Goal: Information Seeking & Learning: Understand process/instructions

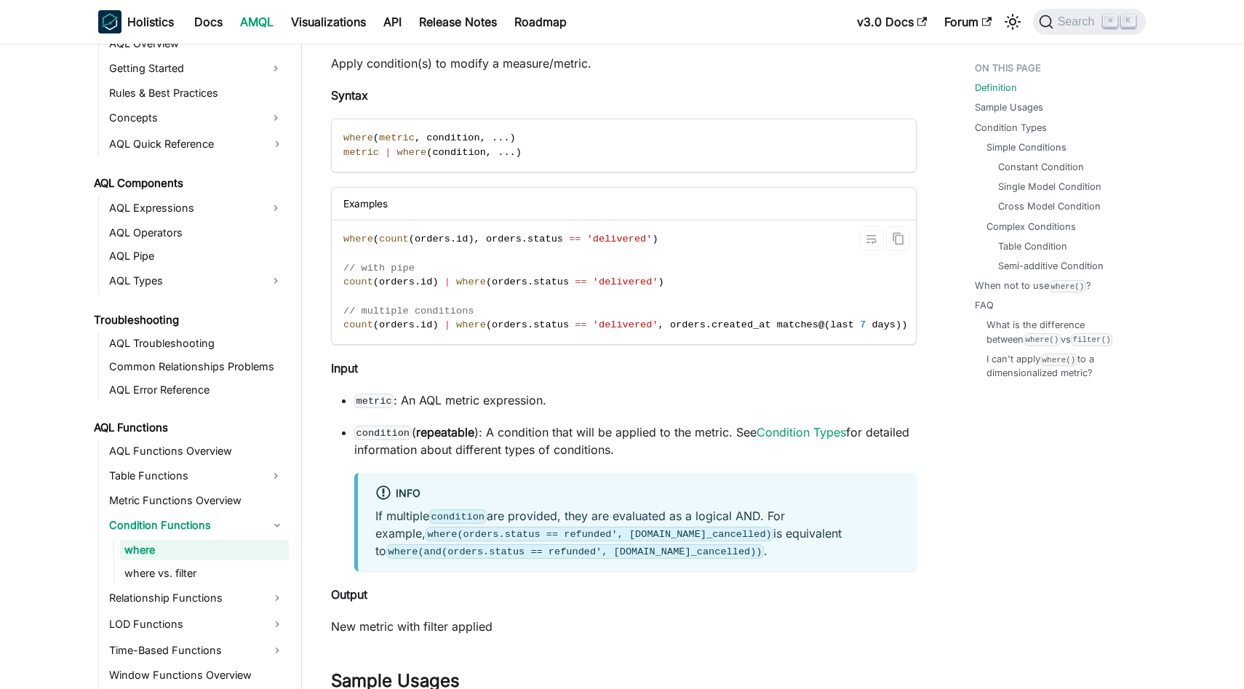
scroll to position [148, 0]
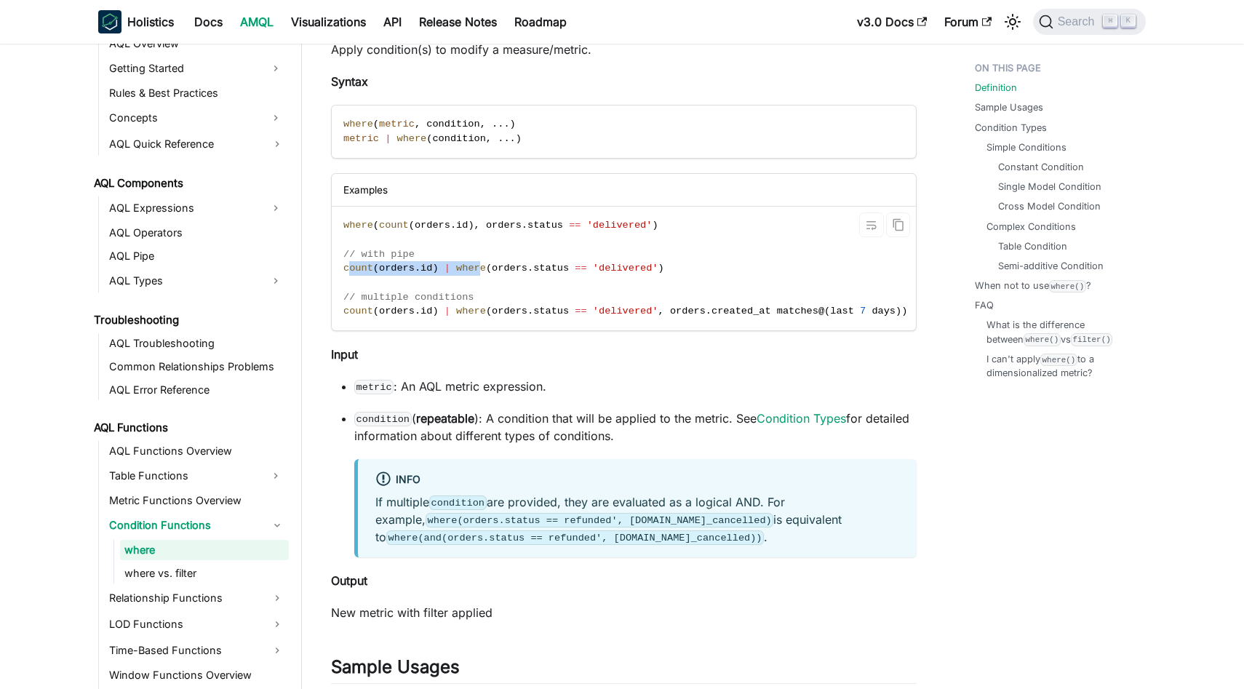
drag, startPoint x: 347, startPoint y: 271, endPoint x: 497, endPoint y: 271, distance: 150.6
click at [483, 271] on span "count ( orders . id ) | where ( orders . status == 'delivered' )" at bounding box center [503, 268] width 321 height 11
click at [499, 271] on span "orders" at bounding box center [510, 268] width 36 height 11
drag, startPoint x: 495, startPoint y: 268, endPoint x: 652, endPoint y: 265, distance: 157.1
click at [652, 265] on span "count ( orders . id ) | where ( orders . status == 'delivered' )" at bounding box center [503, 268] width 321 height 11
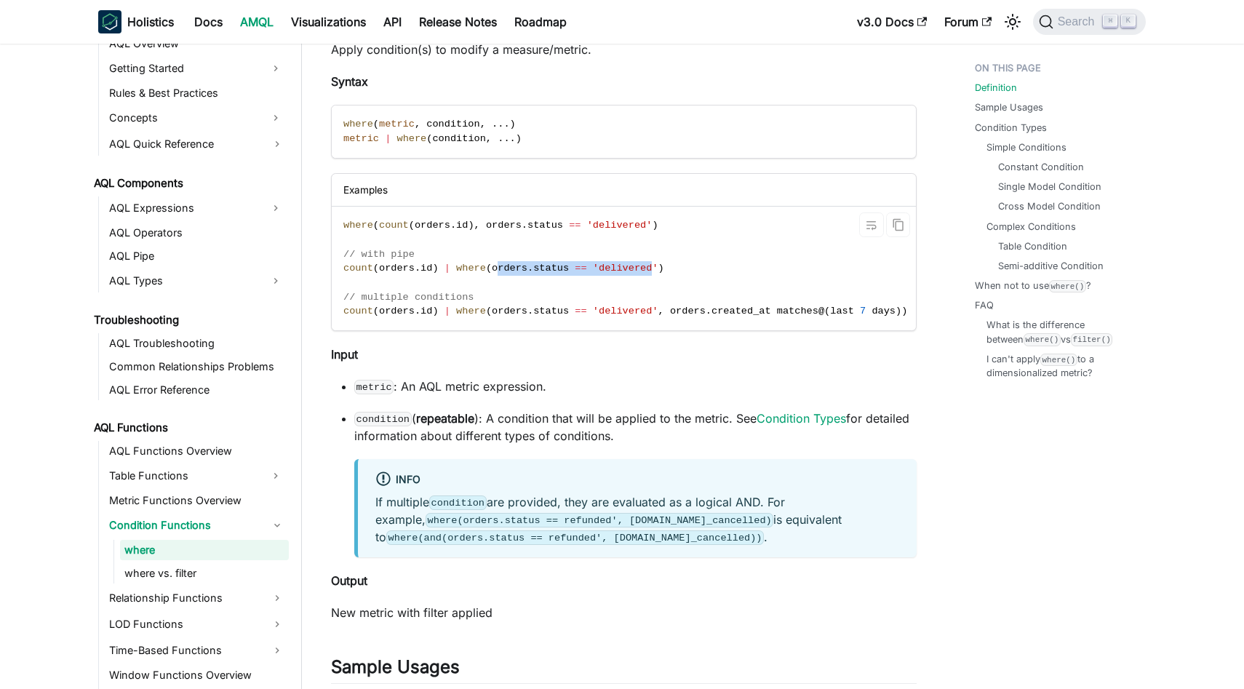
click at [652, 265] on span "'delivered'" at bounding box center [625, 268] width 65 height 11
drag, startPoint x: 671, startPoint y: 268, endPoint x: 343, endPoint y: 266, distance: 328.8
click at [343, 266] on code "where ( count ( orders . id ) , orders . status == 'delivered' ) // with pipe c…" at bounding box center [625, 269] width 587 height 124
click at [632, 260] on code "where ( count ( orders . id ) , orders . status == 'delivered' ) // with pipe c…" at bounding box center [625, 269] width 587 height 124
drag, startPoint x: 669, startPoint y: 269, endPoint x: 344, endPoint y: 267, distance: 325.1
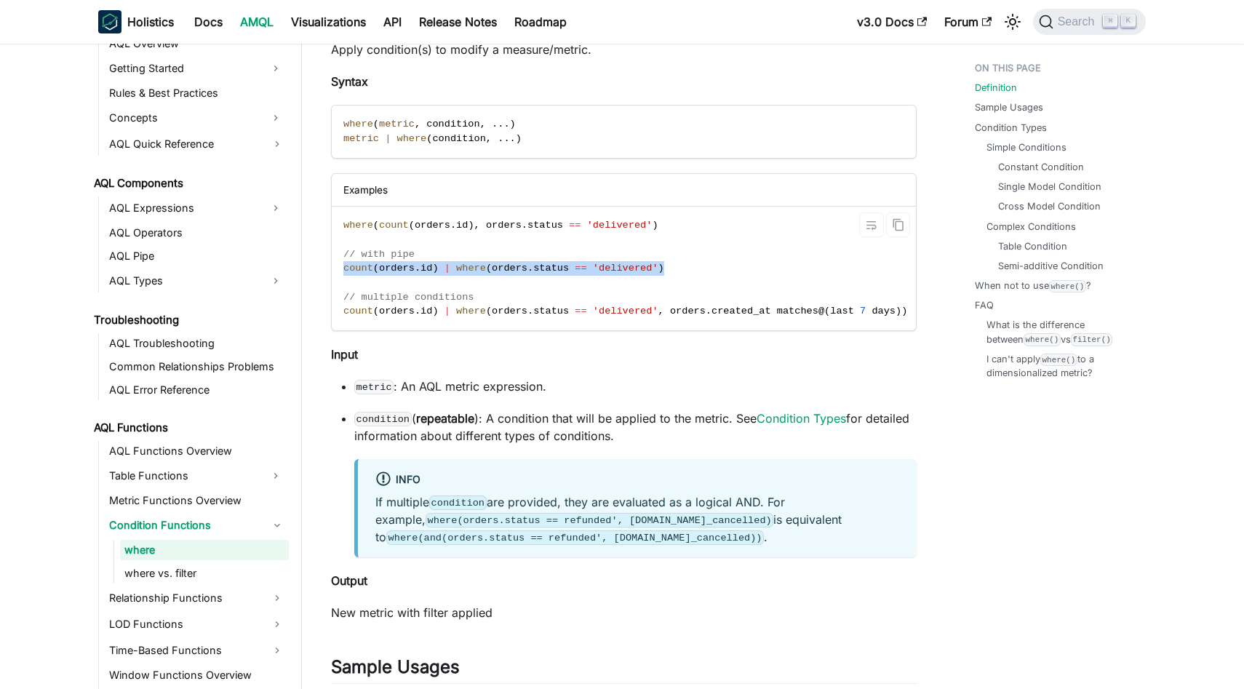
click at [344, 267] on code "where ( count ( orders . id ) , orders . status == 'delivered' ) // with pipe c…" at bounding box center [625, 269] width 587 height 124
click at [735, 267] on code "where ( count ( orders . id ) , orders . status == 'delivered' ) // with pipe c…" at bounding box center [625, 269] width 587 height 124
drag, startPoint x: 678, startPoint y: 268, endPoint x: 417, endPoint y: 271, distance: 261.1
click at [417, 271] on code "where ( count ( orders . id ) , orders . status == 'delivered' ) // with pipe c…" at bounding box center [625, 269] width 587 height 124
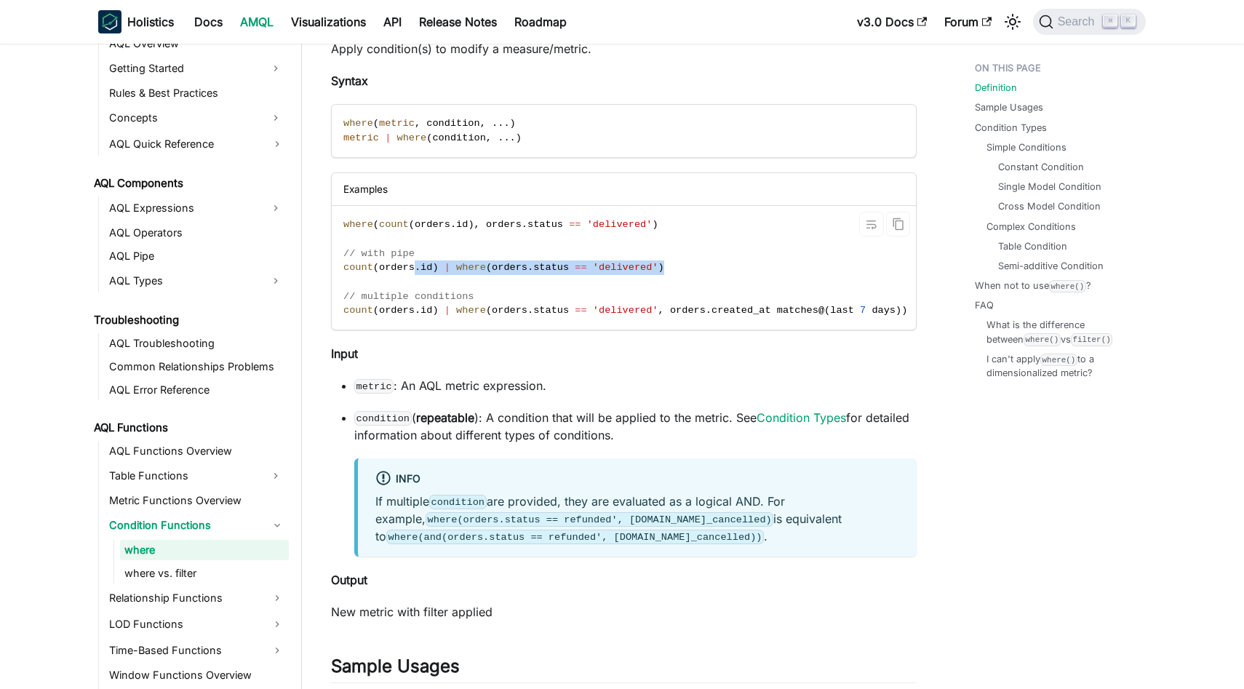
click at [423, 270] on span "id" at bounding box center [426, 267] width 12 height 11
drag, startPoint x: 344, startPoint y: 268, endPoint x: 683, endPoint y: 275, distance: 339.0
click at [683, 275] on code "where ( count ( orders . id ) , orders . status == 'delivered' ) // with pipe c…" at bounding box center [625, 268] width 587 height 124
click at [683, 257] on code "where ( count ( orders . id ) , orders . status == 'delivered' ) // with pipe c…" at bounding box center [625, 266] width 587 height 124
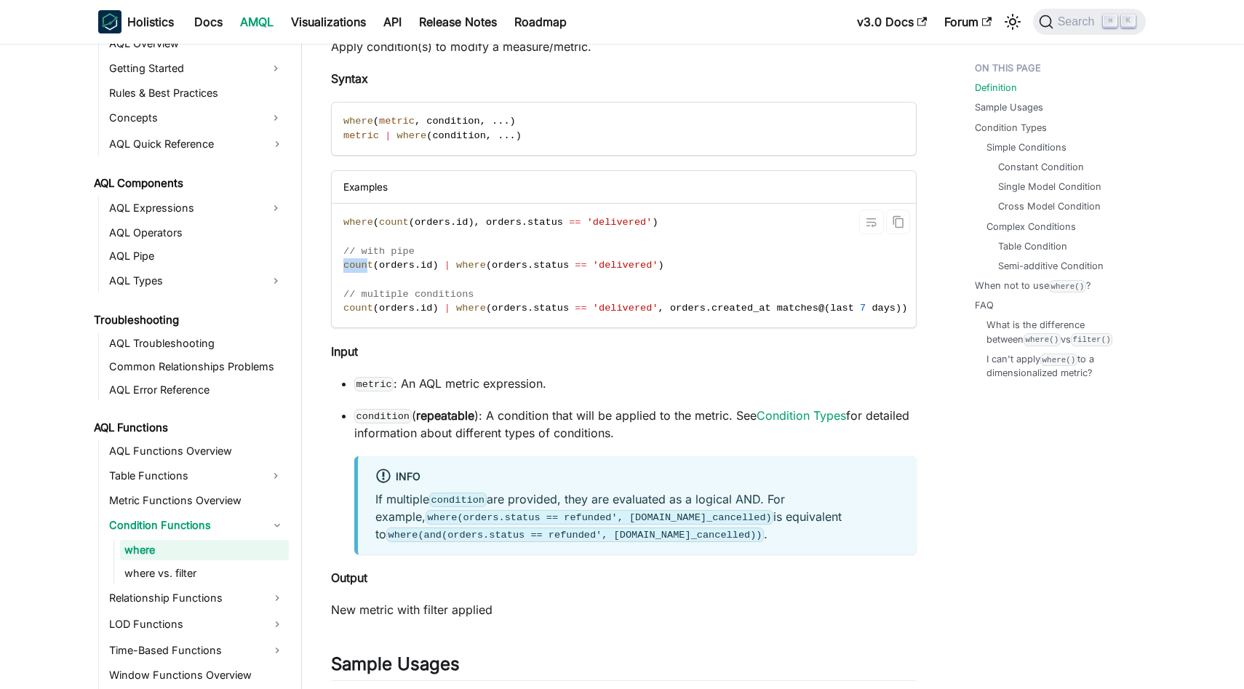
drag, startPoint x: 345, startPoint y: 265, endPoint x: 377, endPoint y: 265, distance: 32.0
click at [369, 265] on span "count" at bounding box center [358, 265] width 30 height 11
drag, startPoint x: 380, startPoint y: 265, endPoint x: 431, endPoint y: 262, distance: 51.0
click at [431, 262] on span "count ( orders . id ) | where ( orders . status == 'delivered' )" at bounding box center [503, 265] width 321 height 11
click at [481, 268] on span "where" at bounding box center [471, 265] width 30 height 11
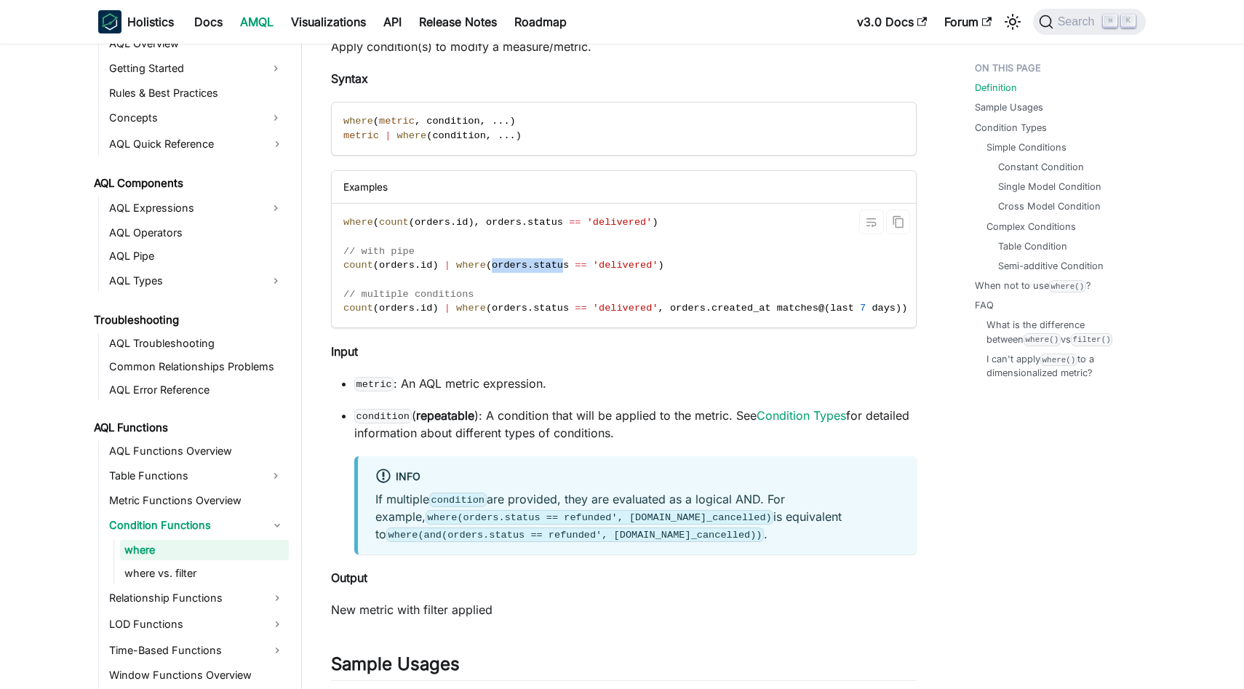
drag, startPoint x: 492, startPoint y: 266, endPoint x: 567, endPoint y: 266, distance: 74.2
click at [567, 266] on span "count ( orders . id ) | where ( orders . status == 'delivered' )" at bounding box center [503, 265] width 321 height 11
drag, startPoint x: 618, startPoint y: 265, endPoint x: 636, endPoint y: 264, distance: 17.5
click at [628, 265] on span "'delivered'" at bounding box center [625, 265] width 65 height 11
drag, startPoint x: 503, startPoint y: 268, endPoint x: 474, endPoint y: 265, distance: 29.3
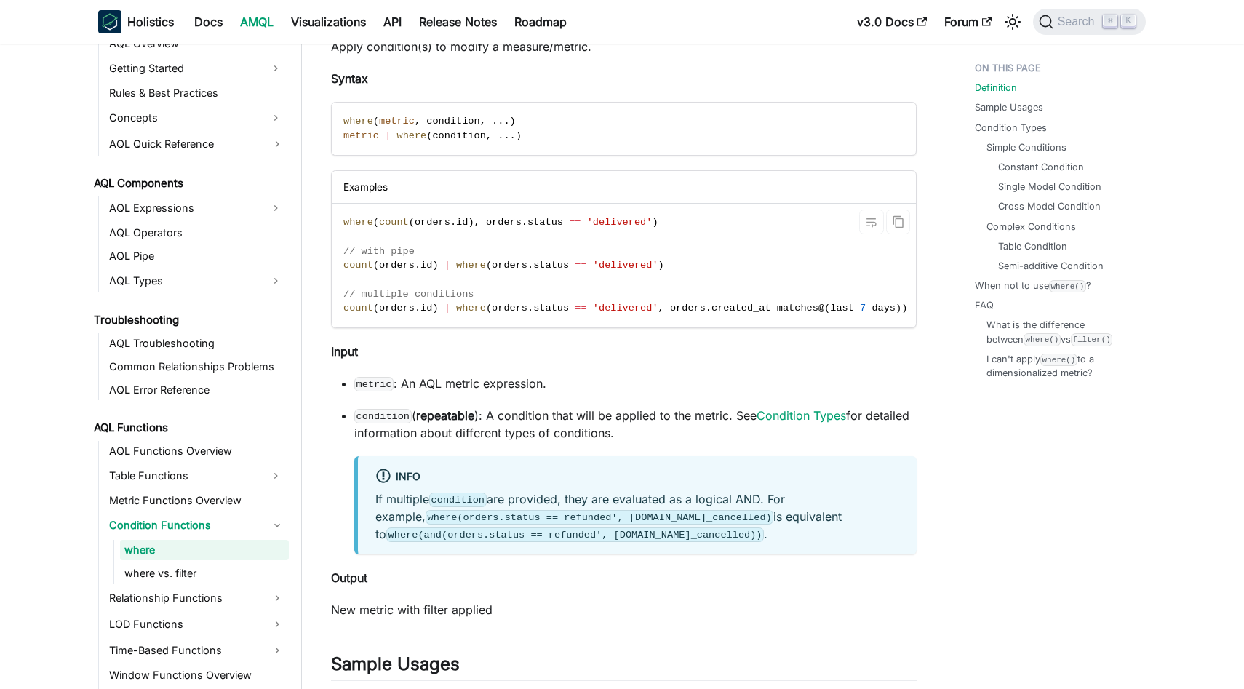
click at [503, 268] on span "orders" at bounding box center [510, 265] width 36 height 11
drag, startPoint x: 674, startPoint y: 267, endPoint x: 416, endPoint y: 255, distance: 258.5
click at [416, 255] on code "where ( count ( orders . id ) , orders . status == 'delivered' ) // with pipe c…" at bounding box center [625, 266] width 587 height 124
click at [447, 252] on code "where ( count ( orders . id ) , orders . status == 'delivered' ) // with pipe c…" at bounding box center [625, 266] width 587 height 124
